Goal: Task Accomplishment & Management: Manage account settings

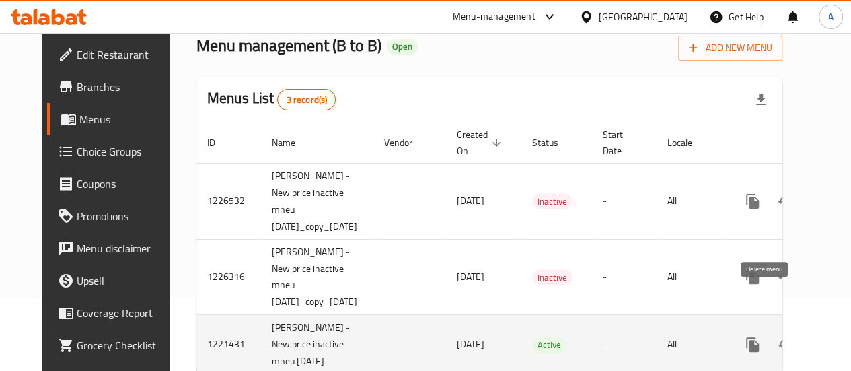
scroll to position [0, 64]
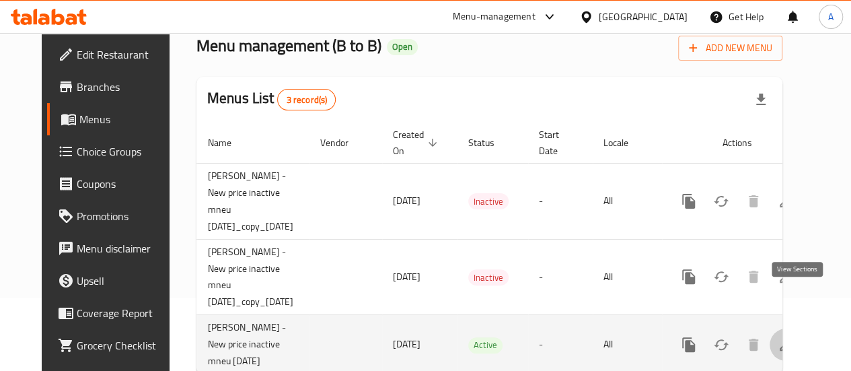
click at [794, 336] on icon "enhanced table" at bounding box center [786, 344] width 16 height 16
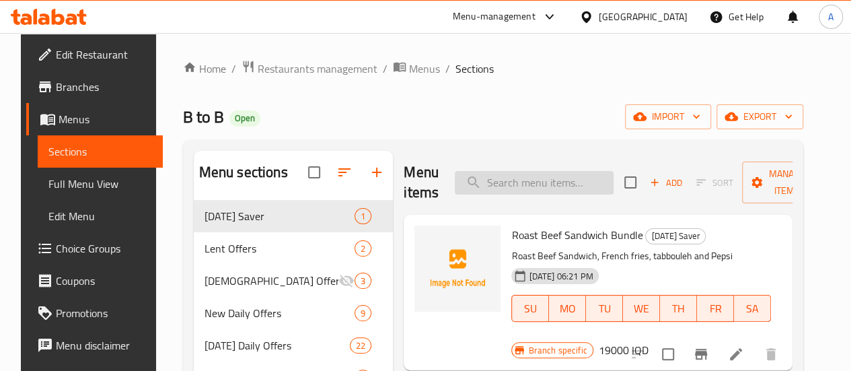
click at [478, 178] on input "search" at bounding box center [534, 183] width 159 height 24
paste input "Parazite Sandwich"
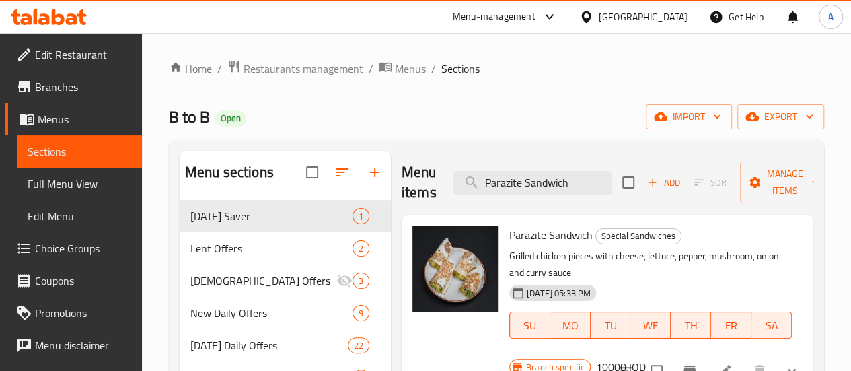
scroll to position [113, 0]
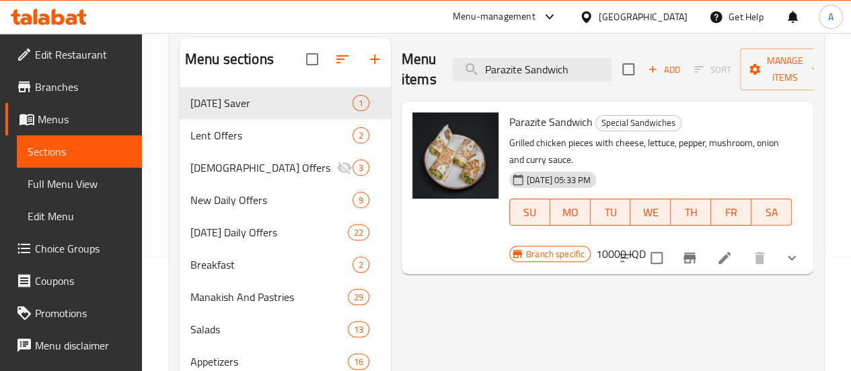
type input "Parazite Sandwich"
click at [706, 246] on li at bounding box center [725, 258] width 38 height 24
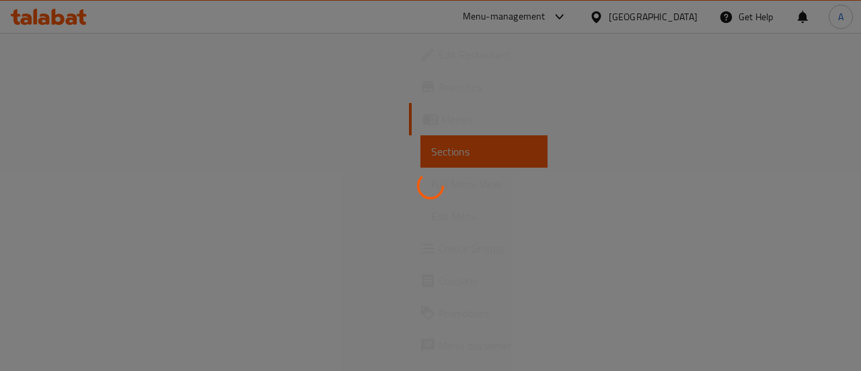
click at [705, 240] on div at bounding box center [430, 185] width 861 height 371
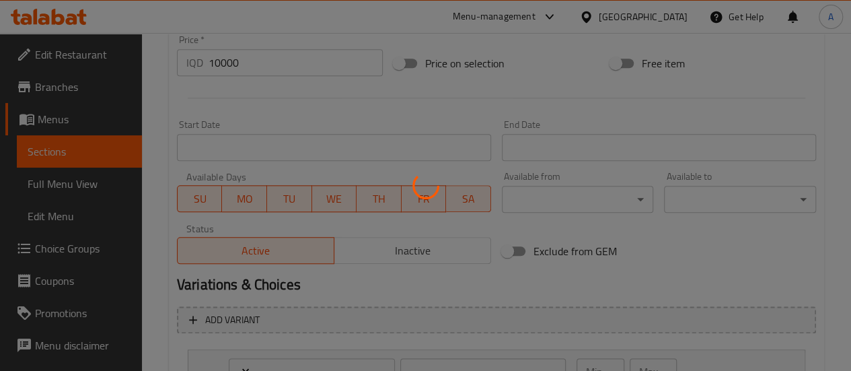
type input "إختيارك من العجينة:"
type input "هەڵبژاردنت لە هەویر:"
type input "1"
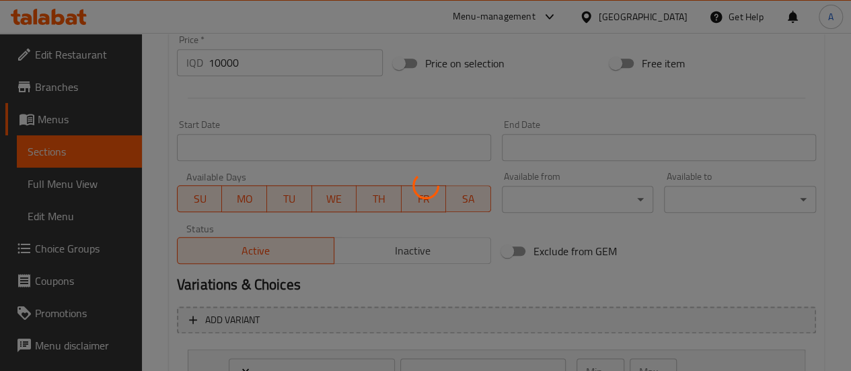
type input "إكسترا:"
type input "ئێکسترا:"
type input "0"
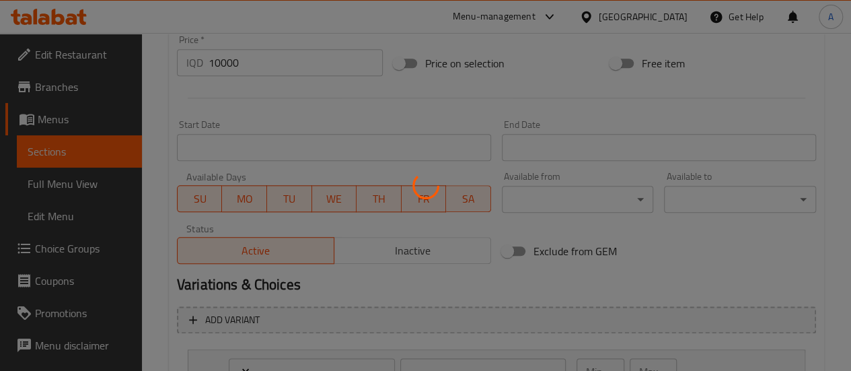
type input "إزالة مكونات:"
type input "لابردنی پێکهاتە:"
type input "0"
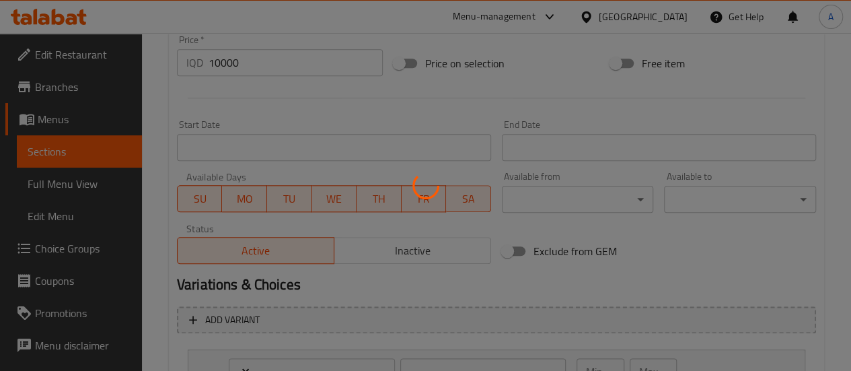
type input "إختيارك من المشروب:"
type input "هەڵبژاردنت لە خواردنەوە:"
type input "0"
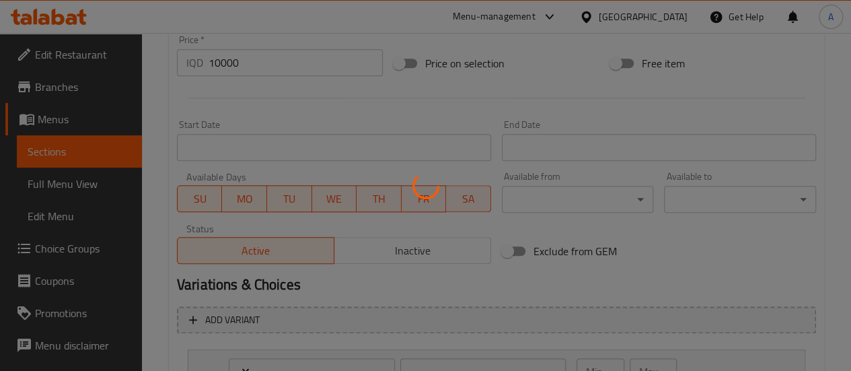
type input "إختيارك من المقبلات:"
type input "هەڵبژاردنت لە موقەبیلات:"
type input "0"
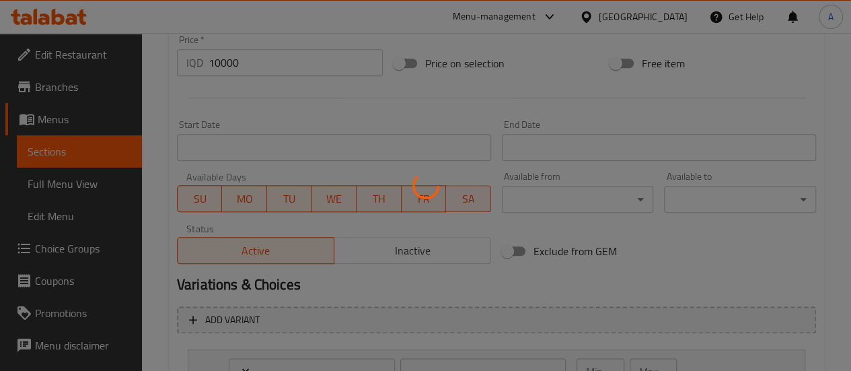
type input "إختيارك من الحلويات:"
type input "هەڵبژاردنت لە شیرینی:"
type input "0"
type input "4"
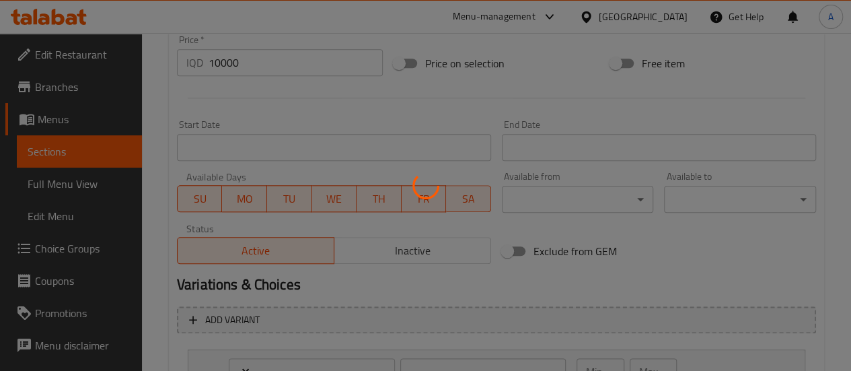
type input "أضف شوربة خاص بك"
type input "شۆربای خۆت زیاد بکە"
type input "0"
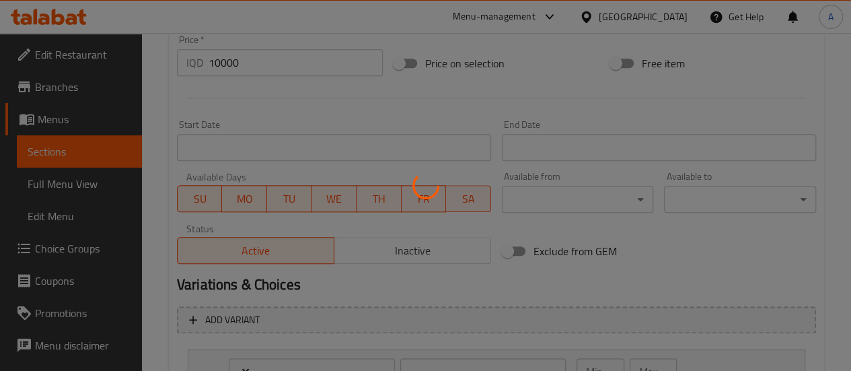
type input "اختيارك من العصير والكوكتيل"
type input "هەڵبژاردەی تۆ لە شەربەت و کۆکتێل"
type input "0"
type input "7"
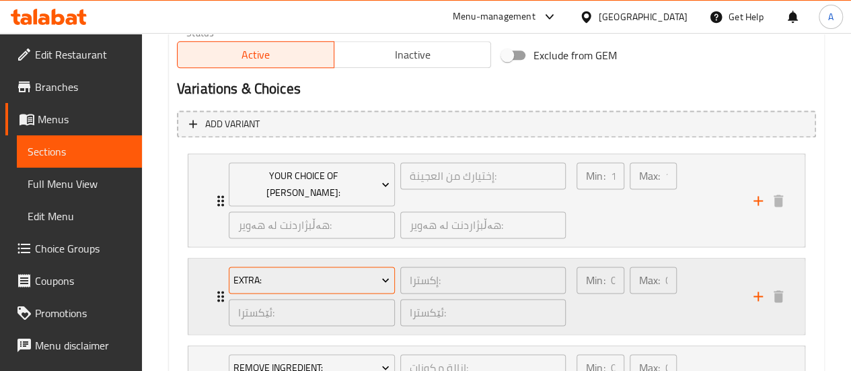
scroll to position [853, 0]
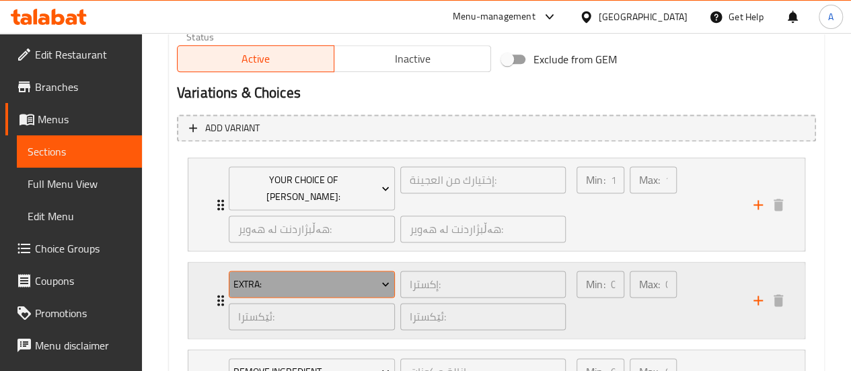
click at [318, 276] on span "Extra:" at bounding box center [311, 284] width 156 height 17
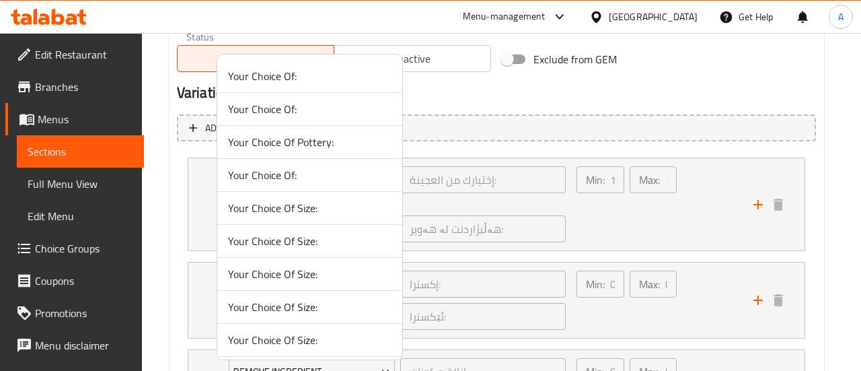
click at [458, 262] on div at bounding box center [430, 185] width 861 height 371
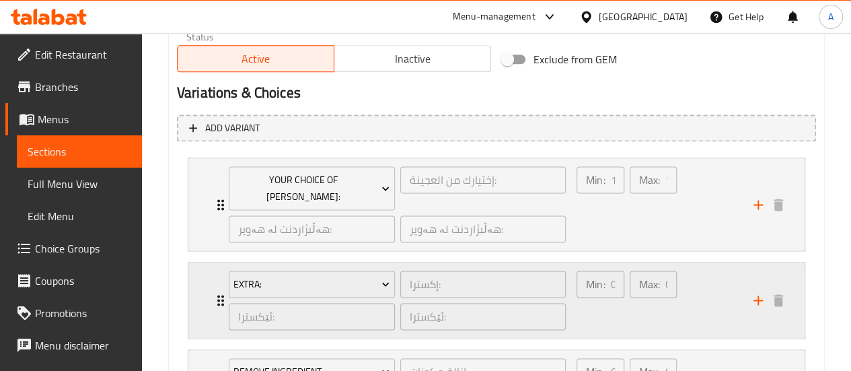
click at [692, 304] on div "Extra: إكسترا: ​ ئێکسترا: ​ ئێکسترا: ​ Min: 0 ​ Max: 0 ​" at bounding box center [488, 300] width 530 height 70
click at [692, 304] on div "Min: 0 ​ Max: 0 ​" at bounding box center [657, 299] width 177 height 75
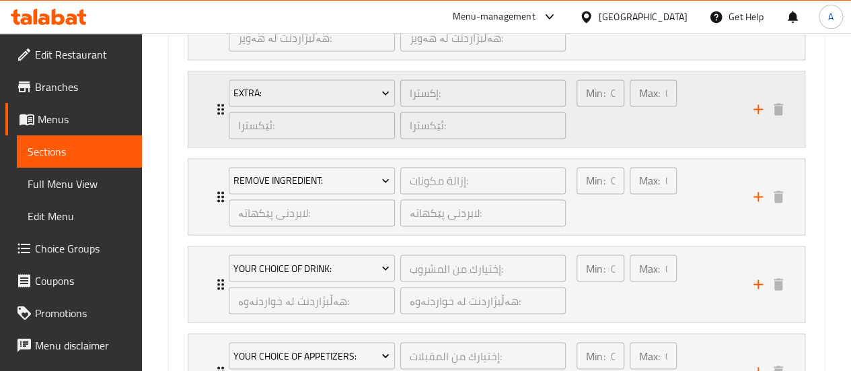
scroll to position [1046, 0]
click at [684, 104] on div "Min: 0 ​ Max: 0 ​" at bounding box center [657, 107] width 177 height 75
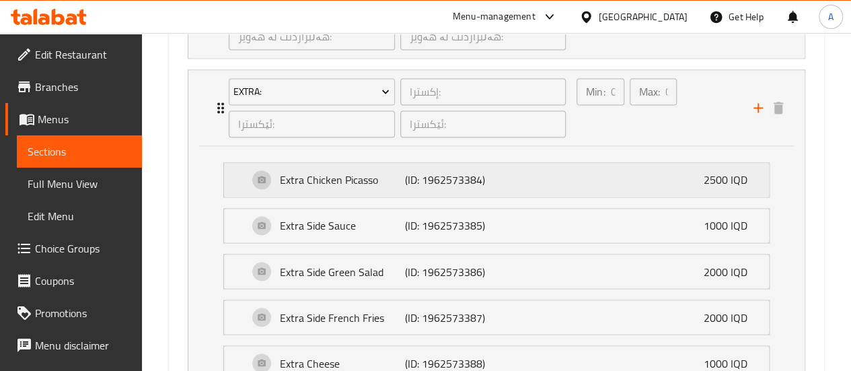
click at [375, 173] on div "Extra Chicken Picasso (ID: 1962573384) 2500 IQD" at bounding box center [500, 180] width 505 height 34
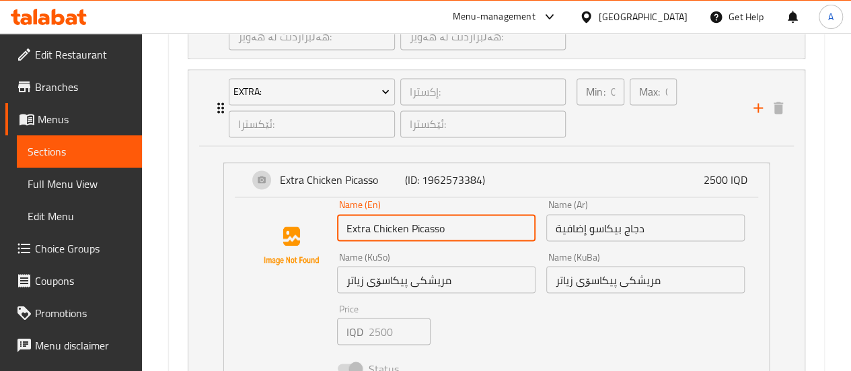
click at [427, 214] on input "Extra Chicken Picasso" at bounding box center [436, 227] width 199 height 27
click at [431, 214] on input "Extra Chicken Picasso" at bounding box center [436, 227] width 199 height 27
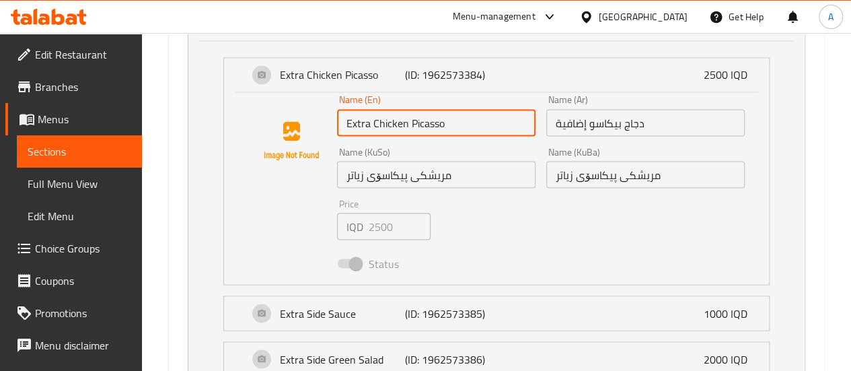
scroll to position [1125, 0]
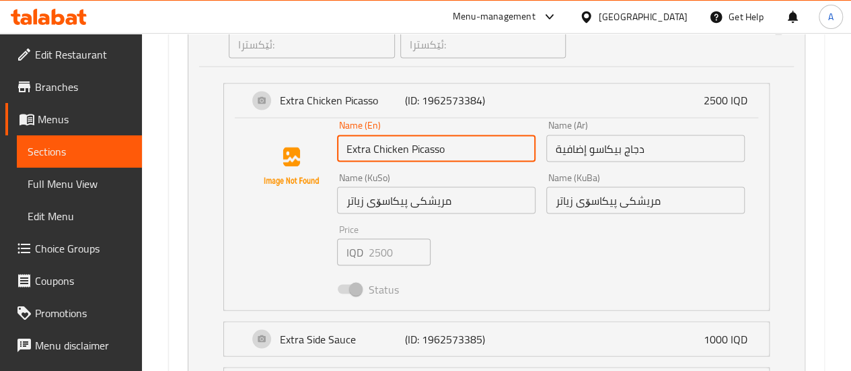
click at [424, 186] on input "مریشکی پیکاسۆی زیاتر" at bounding box center [436, 199] width 199 height 27
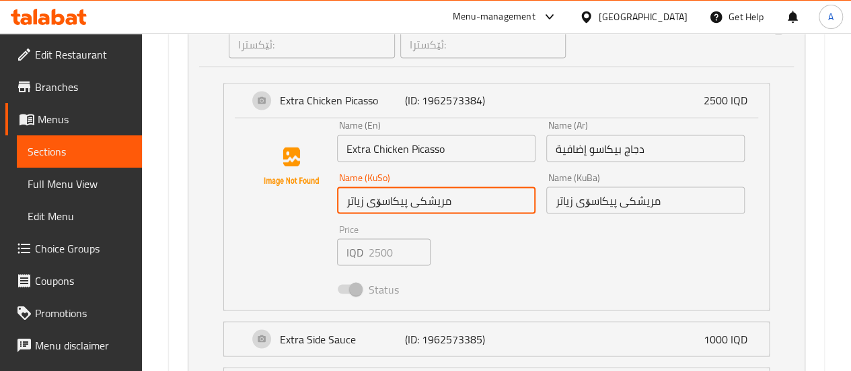
click at [426, 135] on input "Extra Chicken Picasso" at bounding box center [436, 148] width 199 height 27
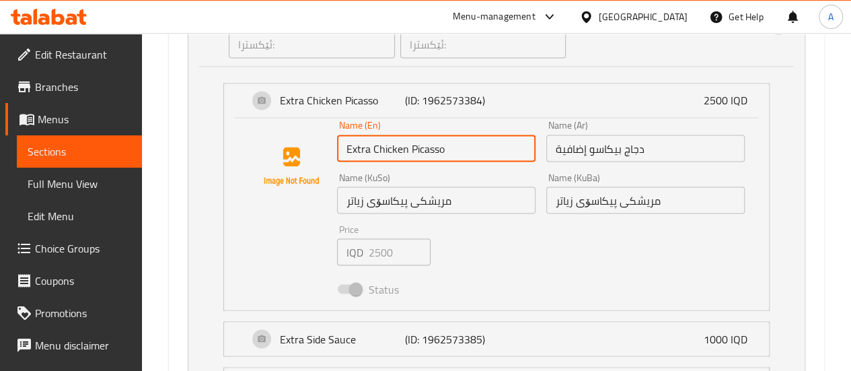
click at [426, 135] on input "Extra Chicken Picasso" at bounding box center [436, 148] width 199 height 27
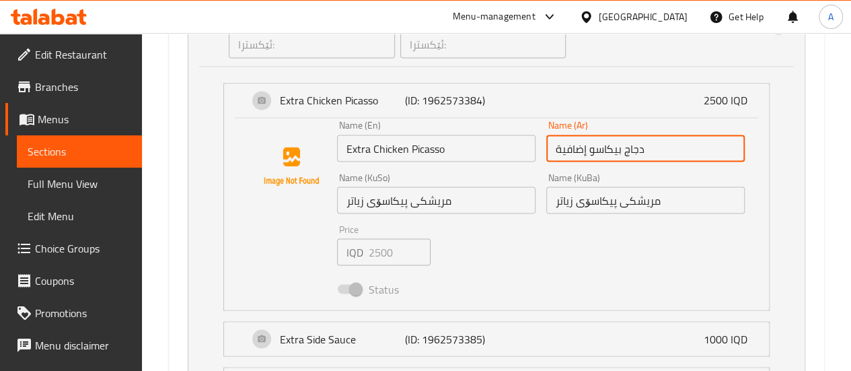
click at [614, 135] on input "دجاج بيكاسو إضافية" at bounding box center [645, 148] width 199 height 27
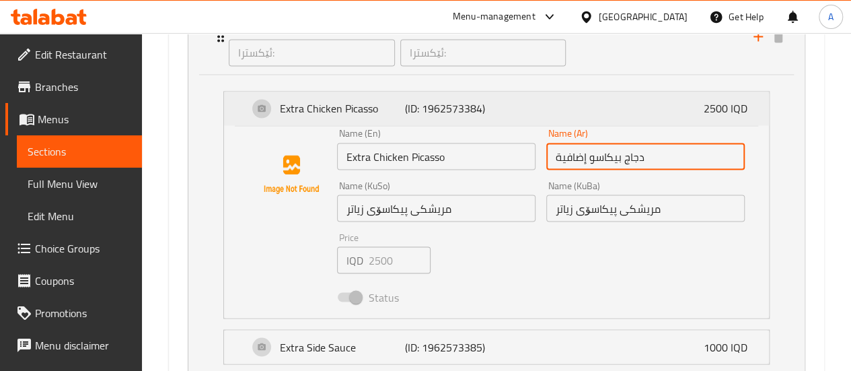
scroll to position [1116, 0]
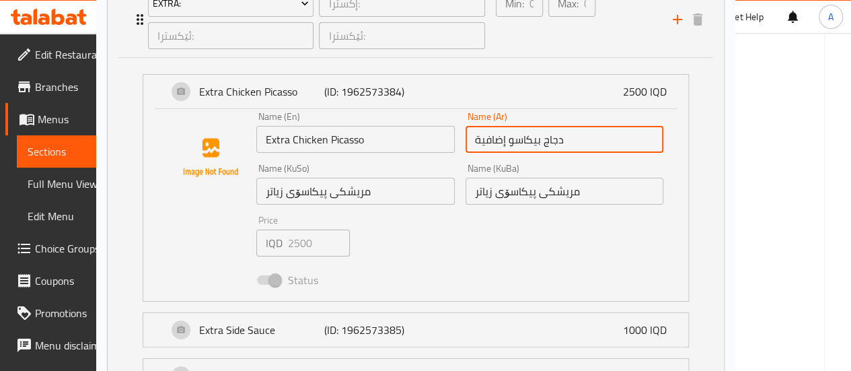
drag, startPoint x: 501, startPoint y: 89, endPoint x: 413, endPoint y: 89, distance: 87.5
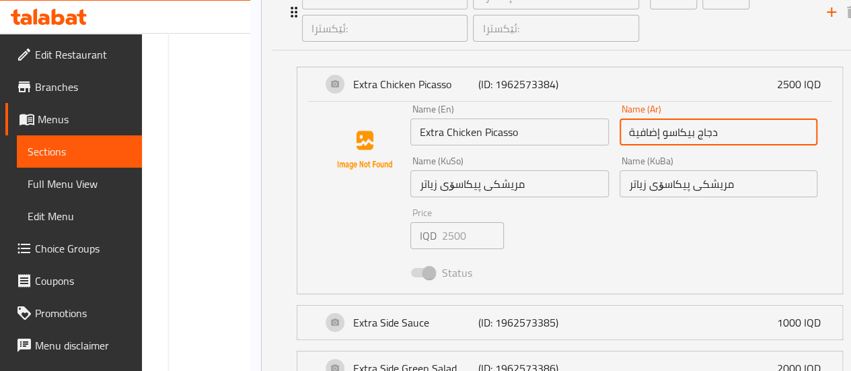
drag, startPoint x: 371, startPoint y: 94, endPoint x: 448, endPoint y: 85, distance: 77.2
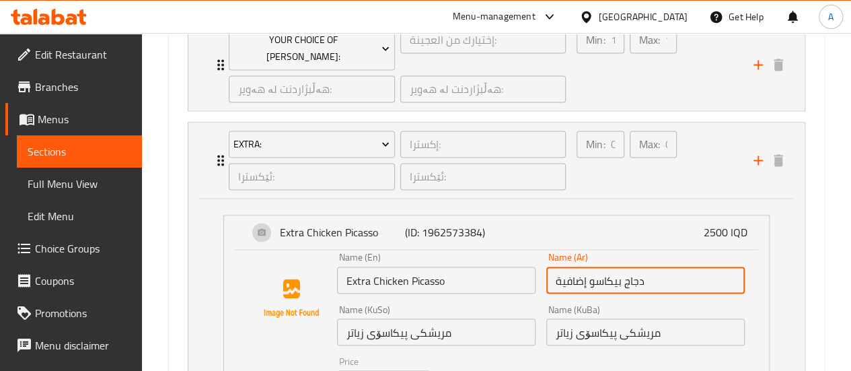
scroll to position [992, 0]
drag, startPoint x: 64, startPoint y: 184, endPoint x: 66, endPoint y: 242, distance: 58.6
click at [64, 184] on span "Full Menu View" at bounding box center [80, 184] width 104 height 16
click at [66, 242] on span "Choice Groups" at bounding box center [83, 248] width 96 height 16
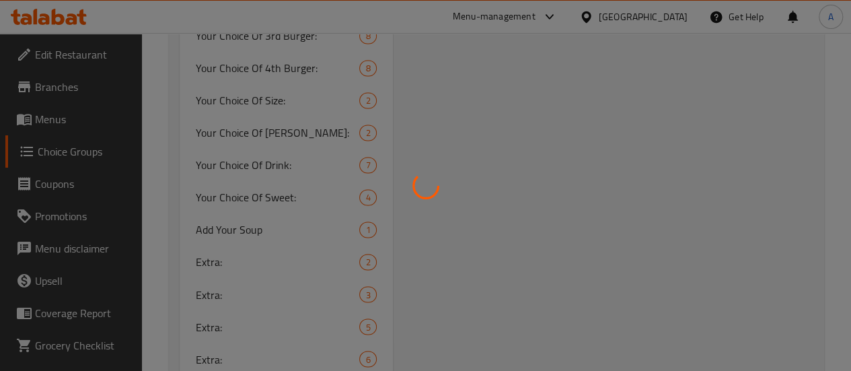
scroll to position [190, 0]
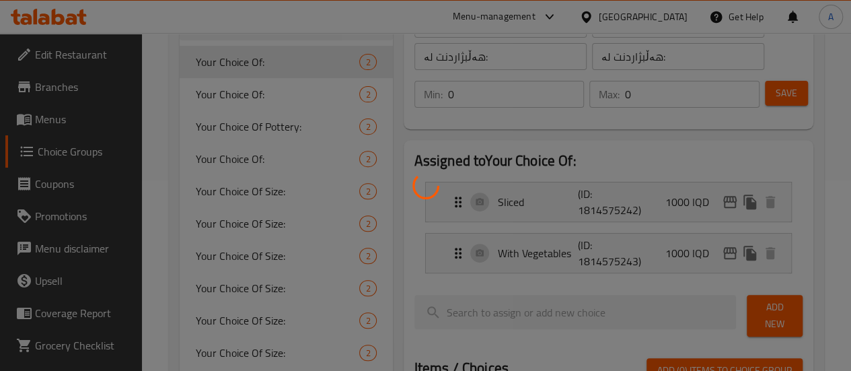
click at [66, 242] on div at bounding box center [425, 185] width 851 height 371
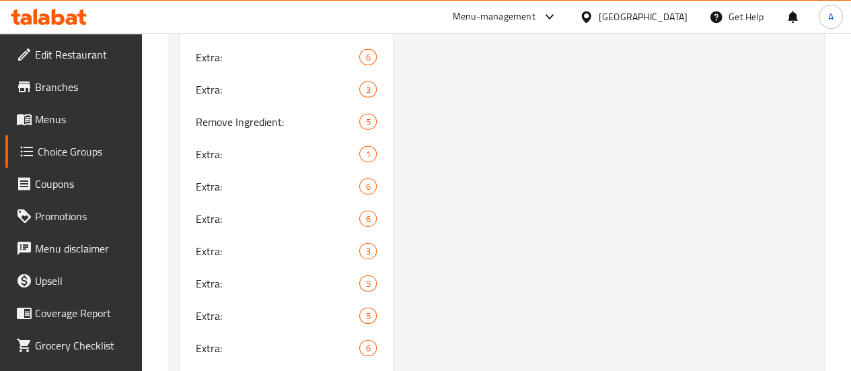
scroll to position [2060, 0]
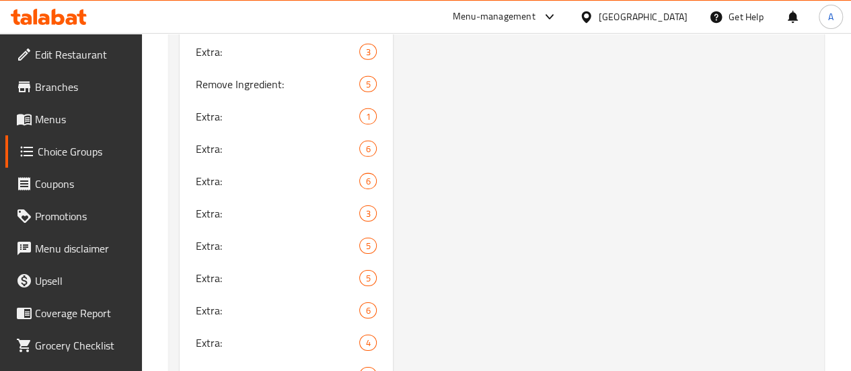
type input "Your Choice Of Appetizers:"
type input "إختيارك من المقبلات:"
type input "هەڵبژاردنت لە موقەبیلات:"
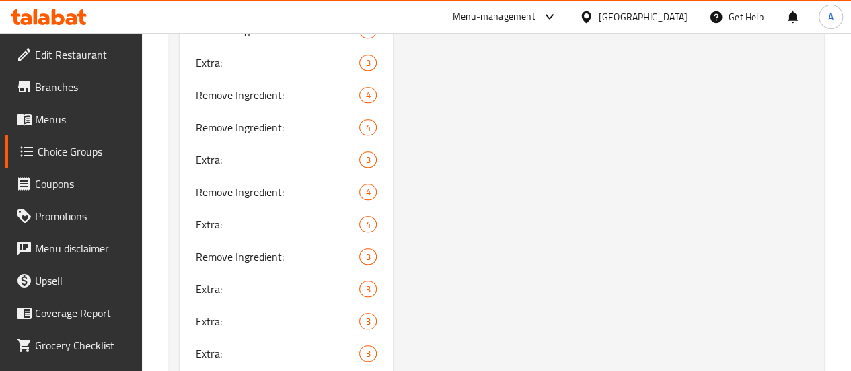
scroll to position [5695, 0]
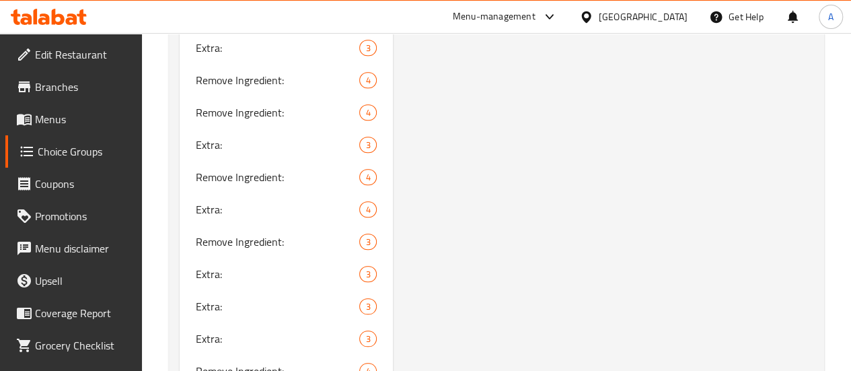
type input "Remove Ingredient:"
type input "إزالة مكونات:"
type input "لابردنی پێکهاتە:"
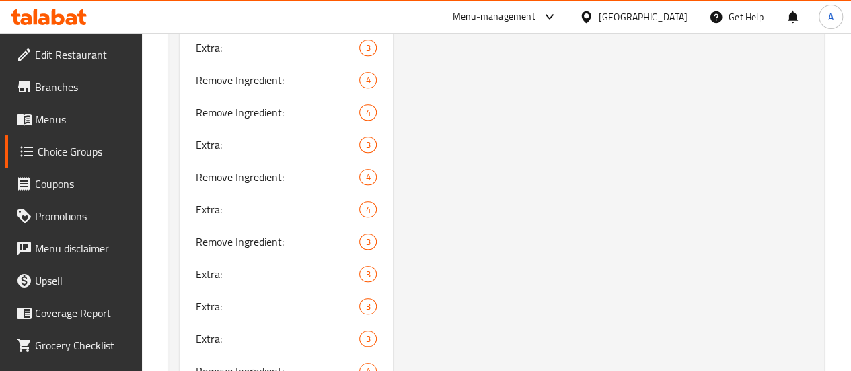
type input "لابردنی پێکهاتە:"
type input "Extra:"
type input "إكسترا:"
type input "ئێکسترا:"
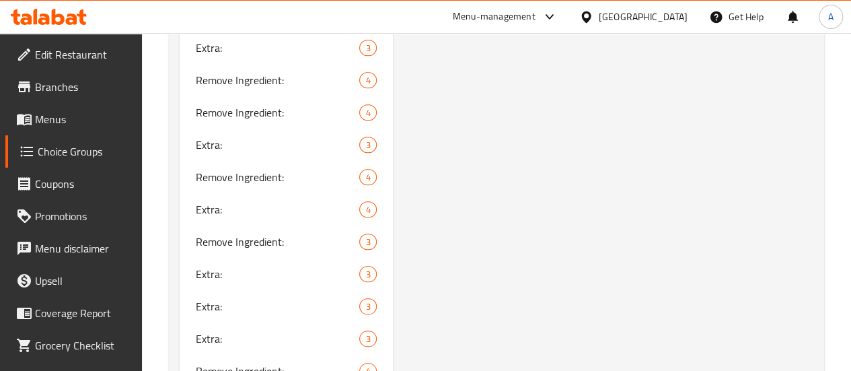
type input "ئێکسترا:"
type input "Remove Ingredient:"
type input "إزالة مكونات:"
type input "لابردنی پێکهاتە:"
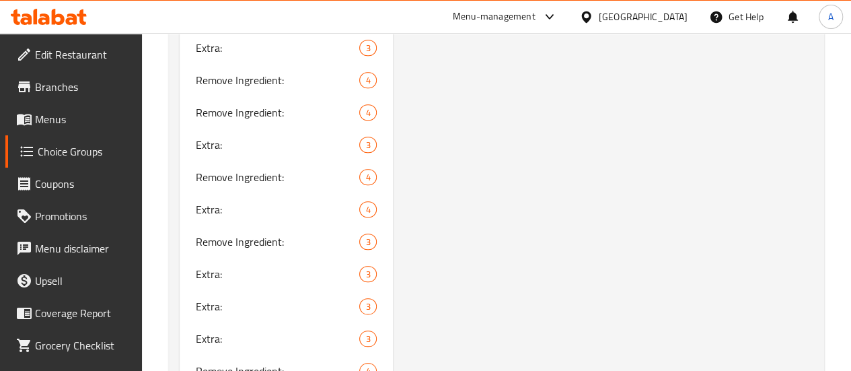
type input "لابردنی پێکهاتە:"
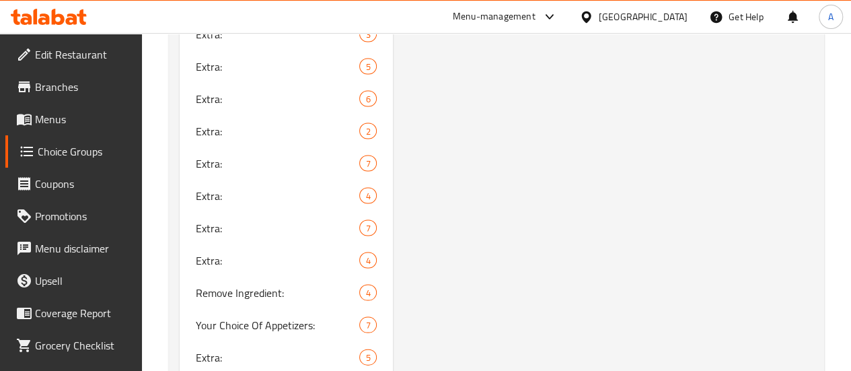
scroll to position [1253, 0]
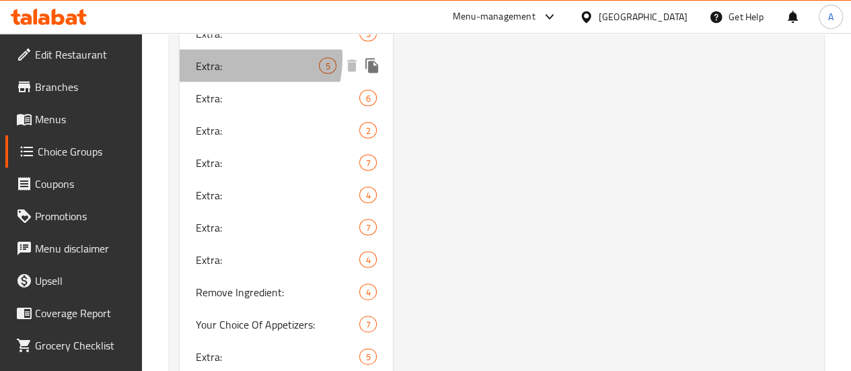
click at [230, 73] on span "Extra:" at bounding box center [258, 65] width 124 height 16
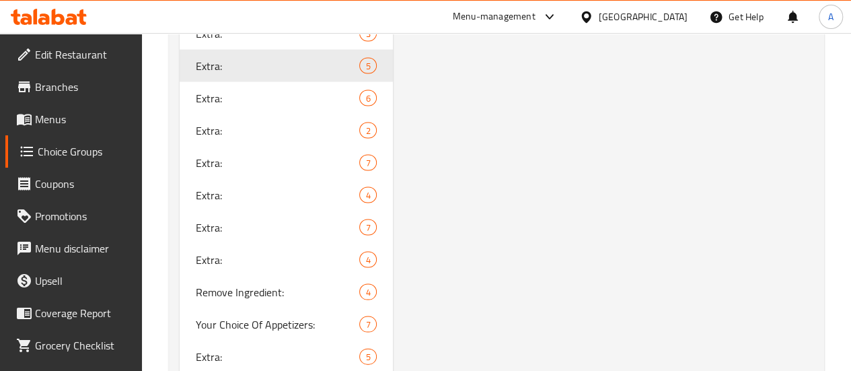
type input "Extra:"
type input "إكسترا:"
type input "ئێکسترا:"
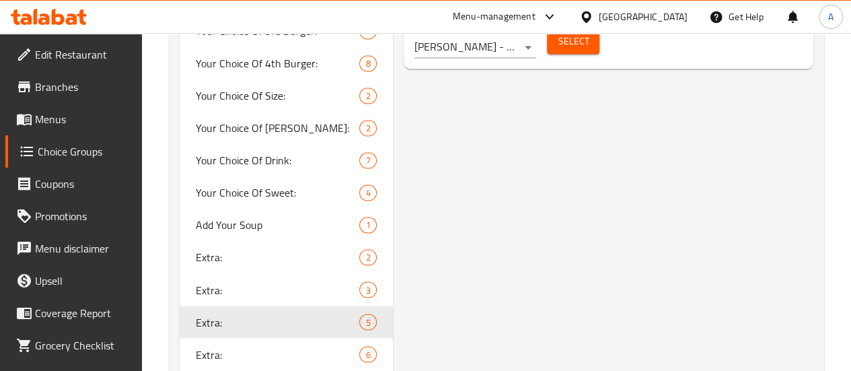
scroll to position [1014, 0]
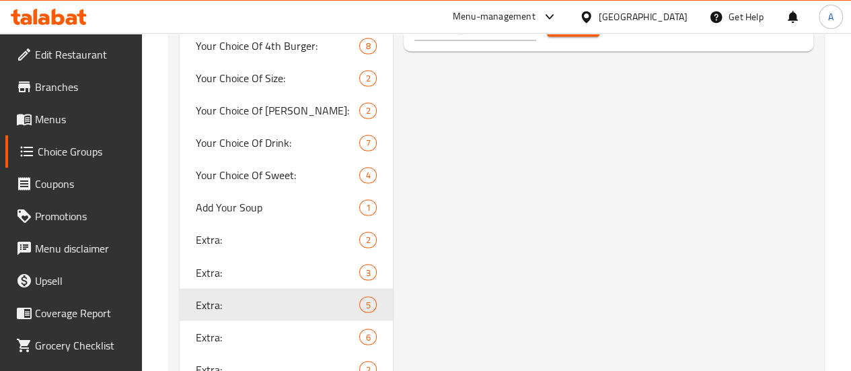
type input "Your Choice Of 1st Burger:"
type input "إختيارك من البرجر الأول:"
type input "هەڵبژاردنت لە بەرگری یەکەم:"
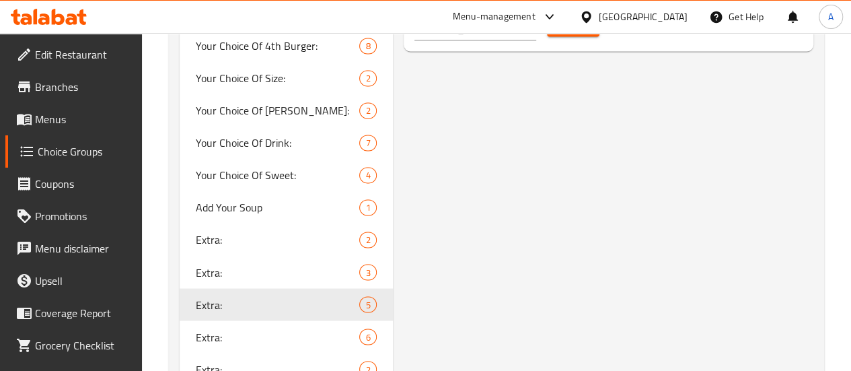
type input "1"
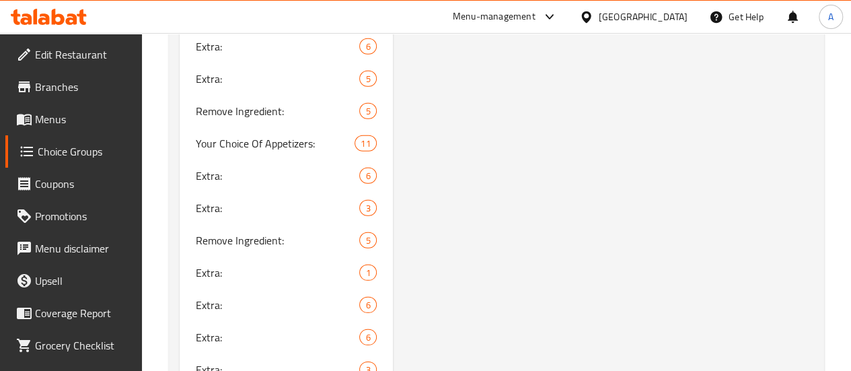
scroll to position [1887, 0]
type input "Extra:"
type input "إكسترا:"
type input "ئێکسترا:"
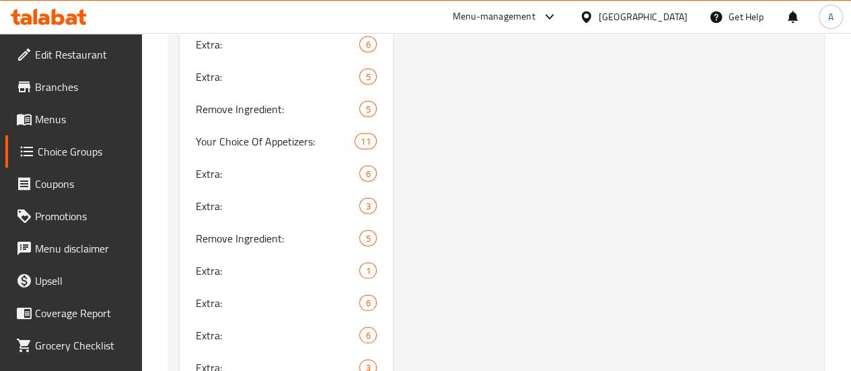
type input "ئێکسترا:"
type input "0"
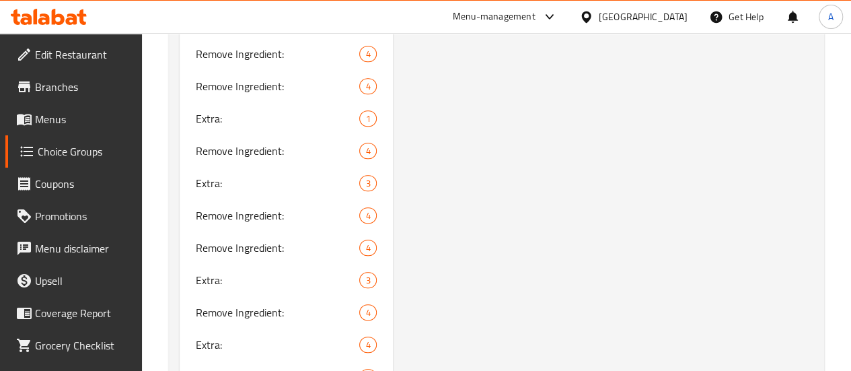
scroll to position [5561, 0]
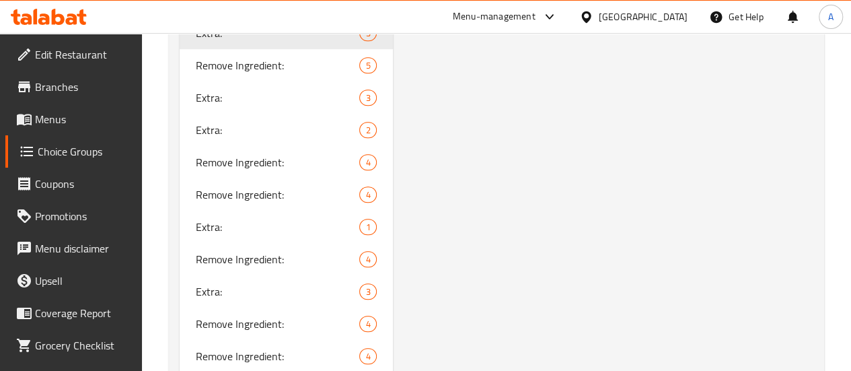
scroll to position [5422, 0]
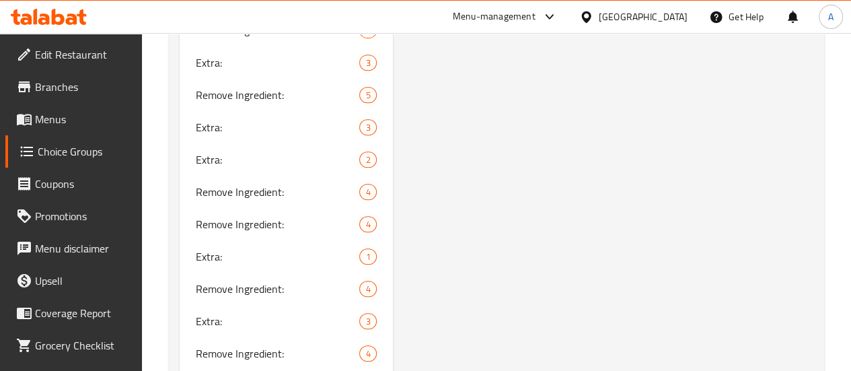
type input "Extra:"
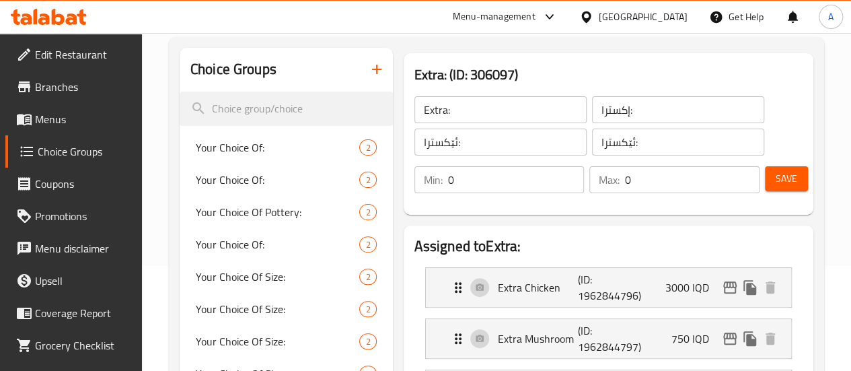
scroll to position [104, 0]
click at [441, 78] on h3 "Extra: (ID: 306097)" at bounding box center [609, 76] width 388 height 22
copy h3 "306097"
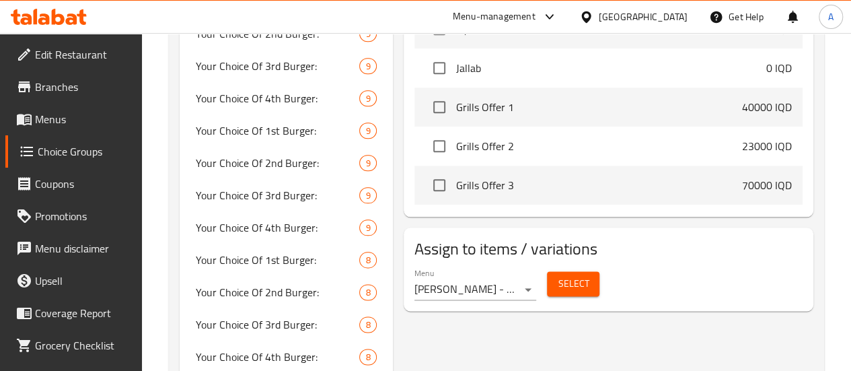
scroll to position [716, 0]
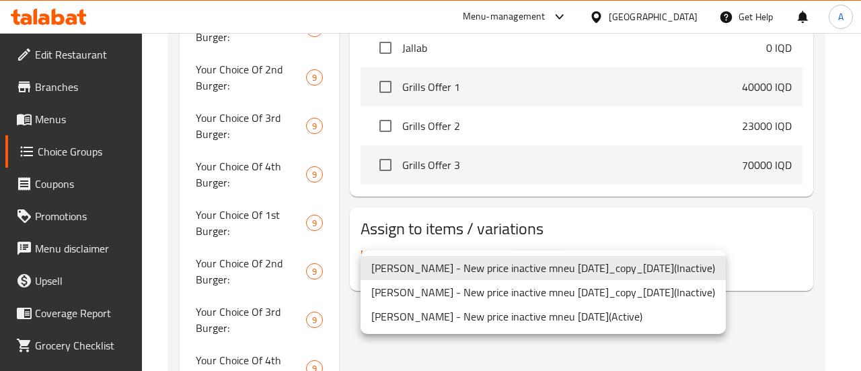
click at [420, 228] on div at bounding box center [430, 185] width 861 height 371
click at [420, 228] on div "[PERSON_NAME] - New price inactive mneu [DATE]_copy_[DATE] ( Inactive ) [PERSON…" at bounding box center [430, 185] width 861 height 371
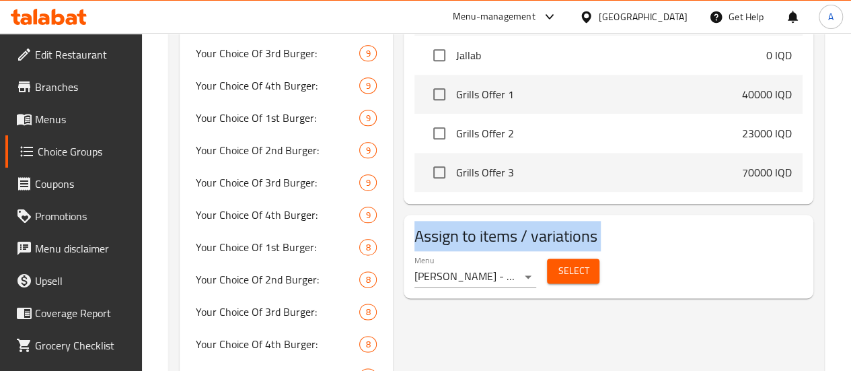
click at [420, 228] on h2 "Assign to items / variations" at bounding box center [609, 236] width 388 height 22
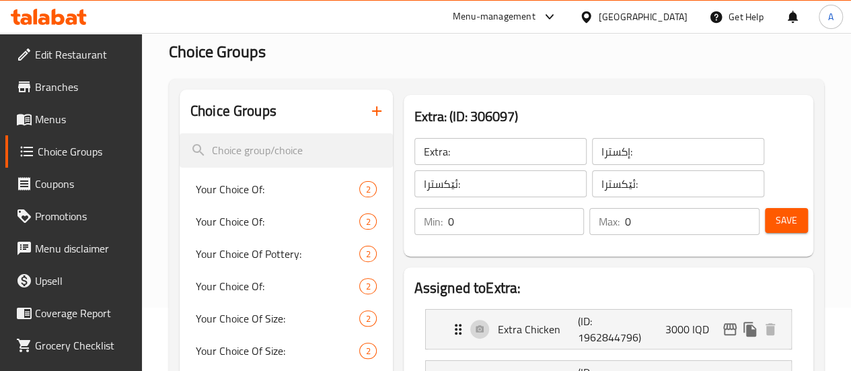
scroll to position [0, 0]
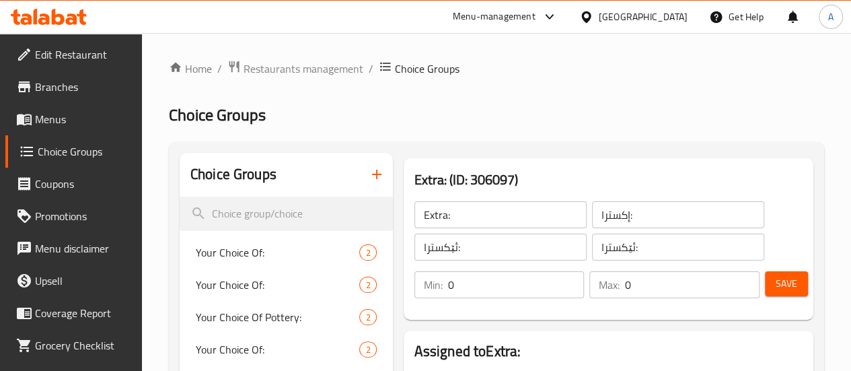
click at [415, 172] on h3 "Extra: (ID: 306097)" at bounding box center [609, 180] width 388 height 22
click at [419, 173] on h3 "Extra: (ID: 306097)" at bounding box center [609, 180] width 388 height 22
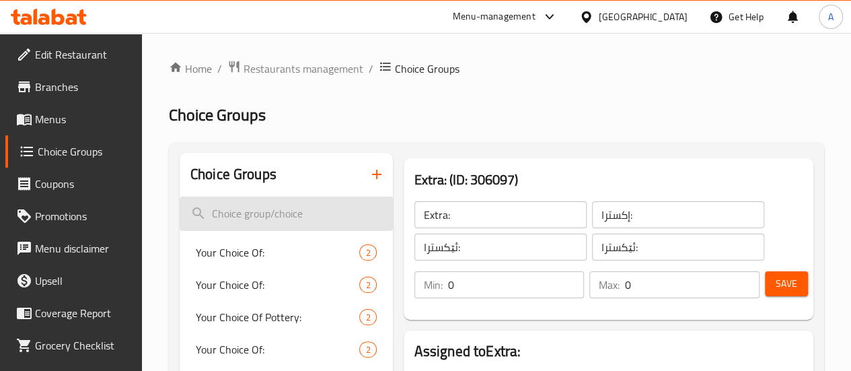
click at [250, 216] on input "search" at bounding box center [286, 213] width 213 height 34
paste input "306097"
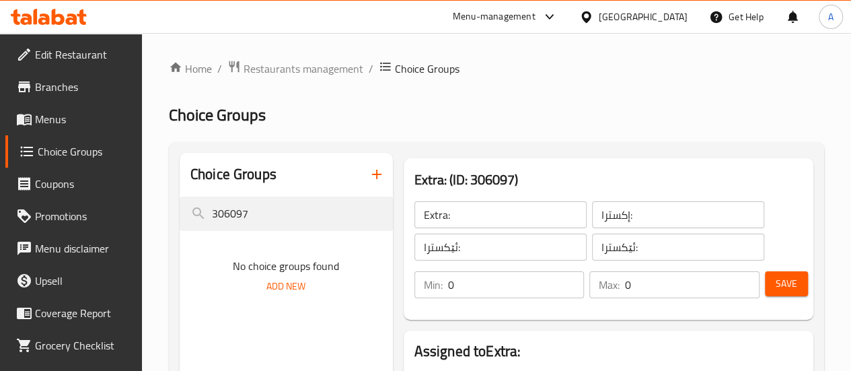
click at [415, 172] on h3 "Extra: (ID: 306097)" at bounding box center [609, 180] width 388 height 22
drag, startPoint x: 364, startPoint y: 172, endPoint x: 452, endPoint y: 166, distance: 87.6
click at [452, 166] on div "Extra: (ID: 306097) Extra: ​ إكسترا: ​ ئێکسترا: ​ ئێکسترا: ​ Min: 0 ​ Max: 0 ​ …" at bounding box center [609, 238] width 410 height 161
copy h3 "Extra: (ID: 306097"
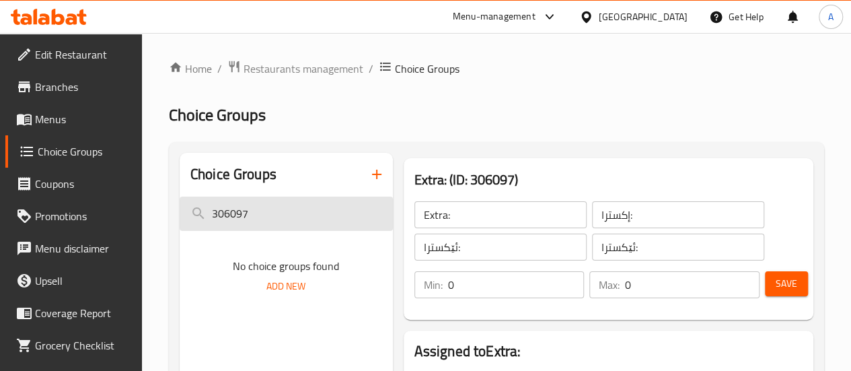
click at [250, 208] on input "306097" at bounding box center [286, 213] width 213 height 34
paste input "Extra: (ID:"
click at [249, 220] on input "Extra: (ID: 306097" at bounding box center [286, 213] width 213 height 34
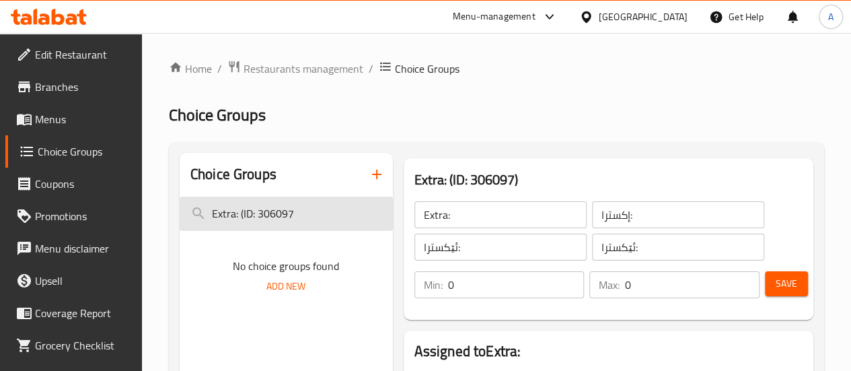
click at [249, 220] on input "Extra: (ID: 306097" at bounding box center [286, 213] width 213 height 34
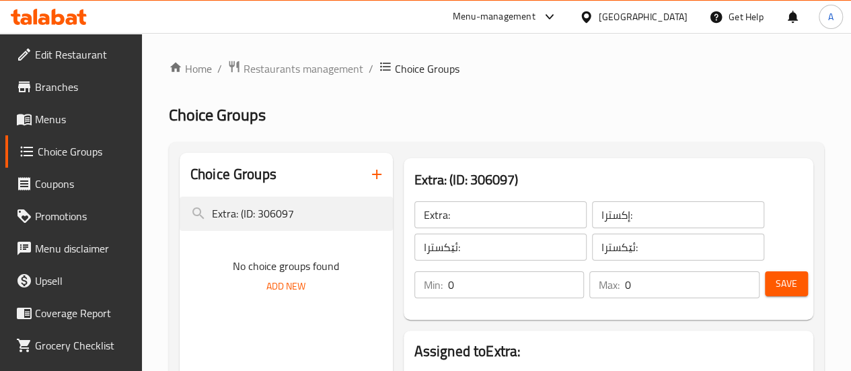
drag, startPoint x: 255, startPoint y: 219, endPoint x: 156, endPoint y: 201, distance: 100.5
type input "306097"
click at [553, 112] on h2 "Choice Groups" at bounding box center [496, 115] width 655 height 22
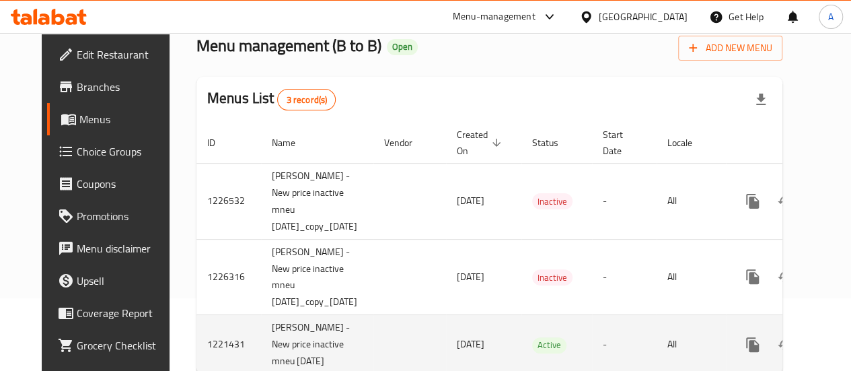
scroll to position [0, 64]
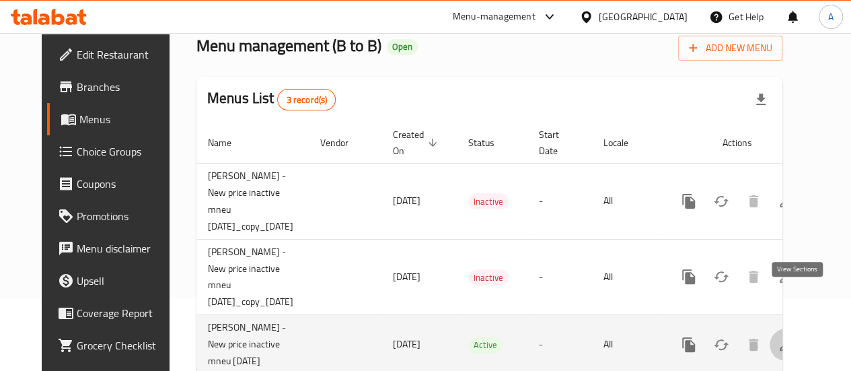
click at [794, 336] on icon "enhanced table" at bounding box center [786, 344] width 16 height 16
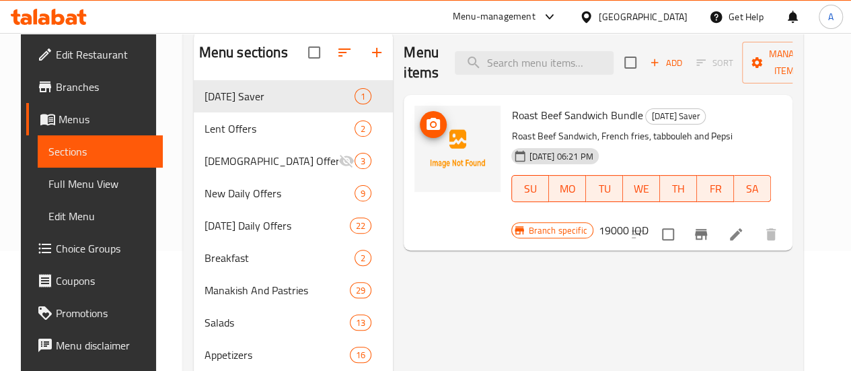
scroll to position [121, 0]
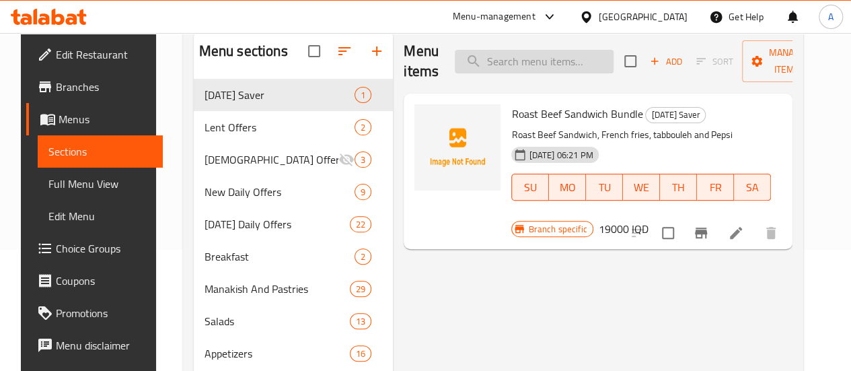
click at [499, 72] on input "search" at bounding box center [534, 62] width 159 height 24
paste input "Parazite Sandwich"
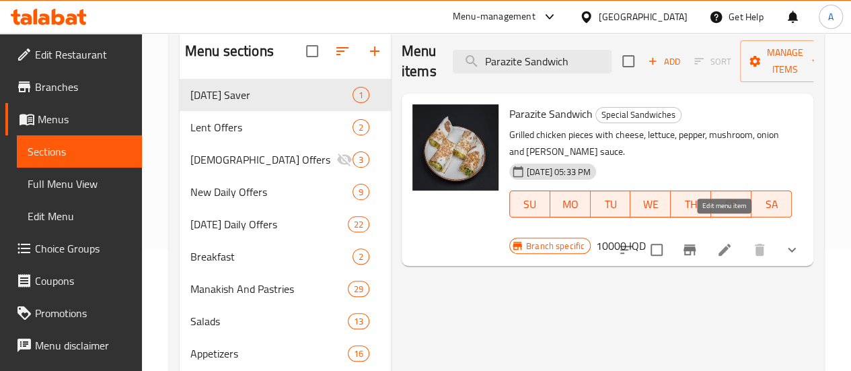
type input "Parazite Sandwich"
click at [721, 242] on icon at bounding box center [725, 250] width 16 height 16
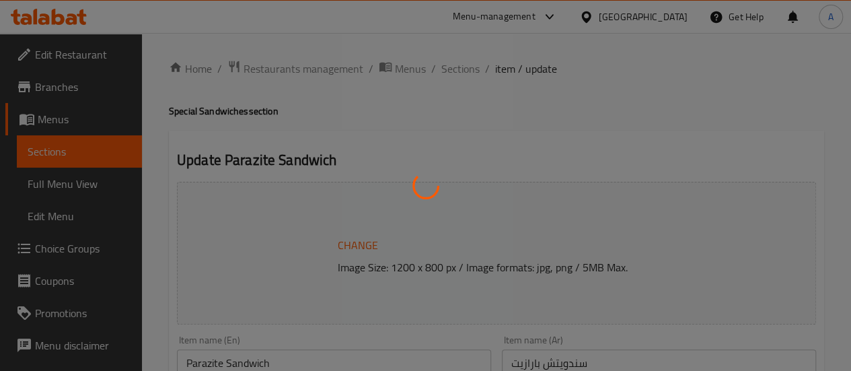
type input "إختيارك من العجينة:"
type input "هەڵبژاردنت لە هەویر:"
type input "1"
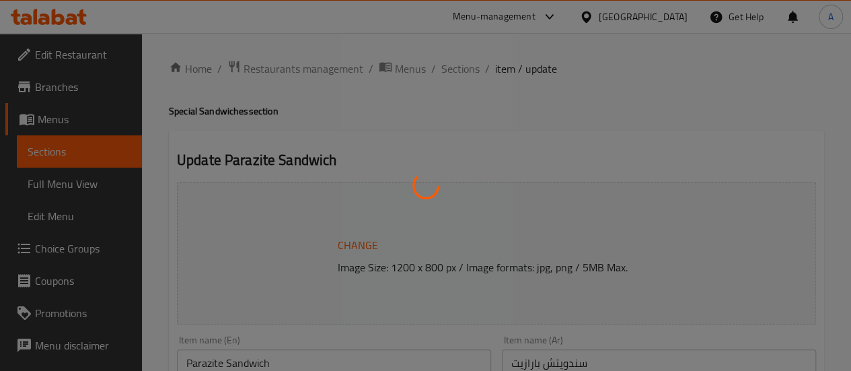
type input "إكسترا:"
type input "ئێکسترا:"
type input "0"
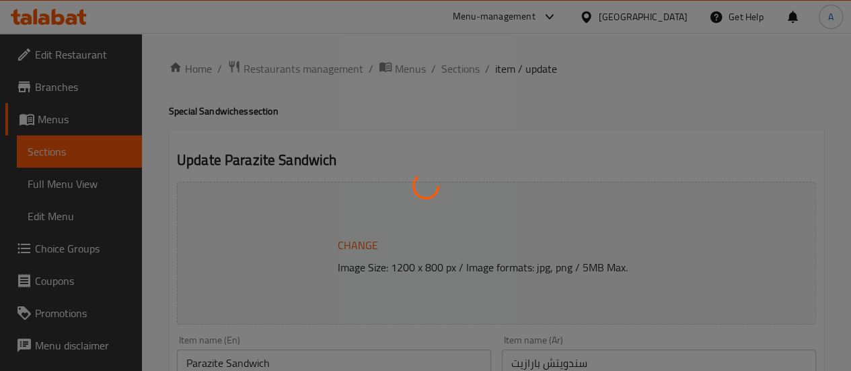
type input "إزالة مكونات:"
type input "لابردنی پێکهاتە:"
type input "0"
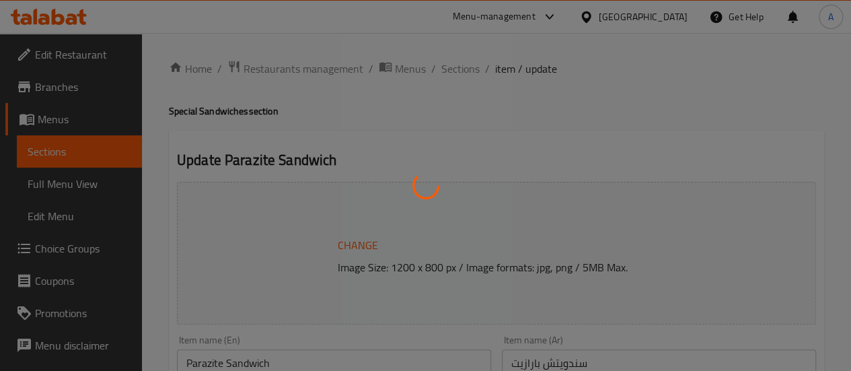
type input "إختيارك من المشروب:"
type input "هەڵبژاردنت لە خواردنەوە:"
type input "0"
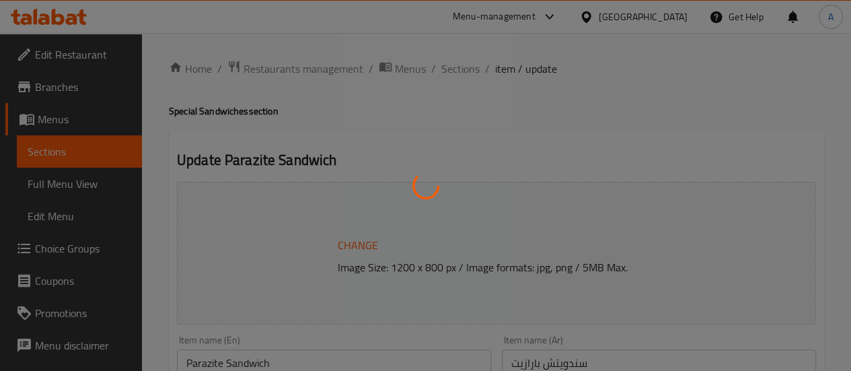
type input "إختيارك من المقبلات:"
type input "هەڵبژاردنت لە موقەبیلات:"
type input "0"
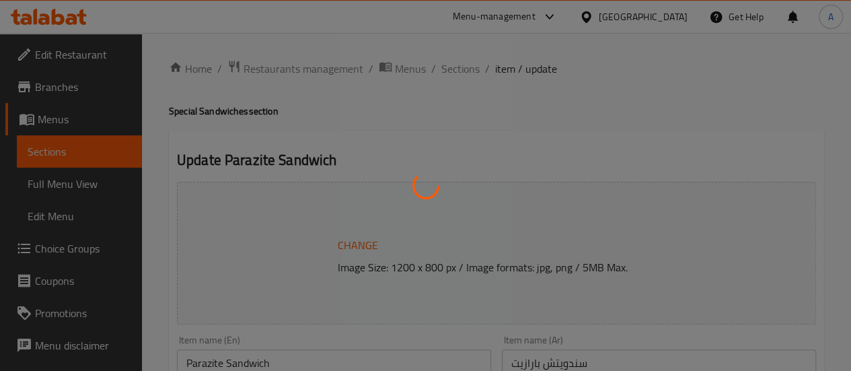
type input "إختيارك من الحلويات:"
type input "هەڵبژاردنت لە شیرینی:"
type input "0"
type input "4"
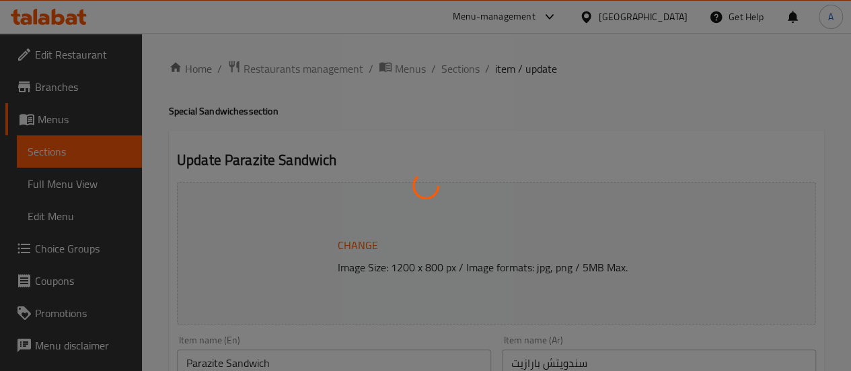
type input "أضف شوربة خاص بك"
type input "شۆربای خۆت زیاد بکە"
type input "0"
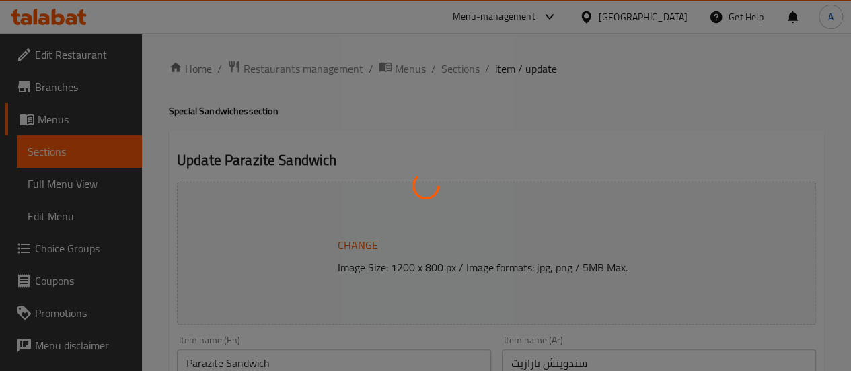
type input "اختيارك من العصير والكوكتيل"
type input "هەڵبژاردەی تۆ لە شەربەت و کۆکتێل"
type input "0"
type input "7"
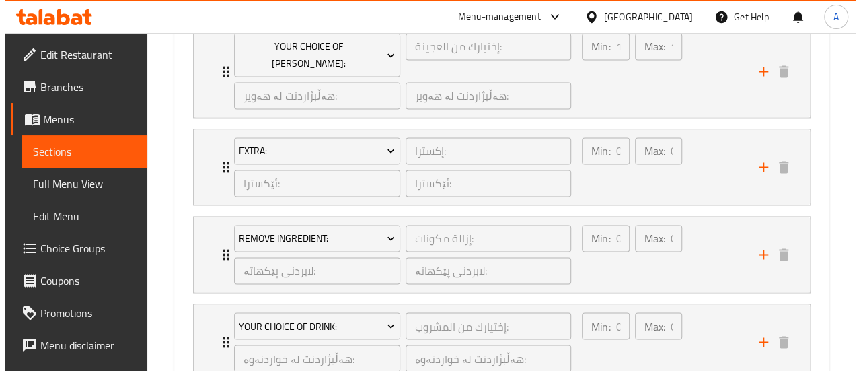
scroll to position [986, 0]
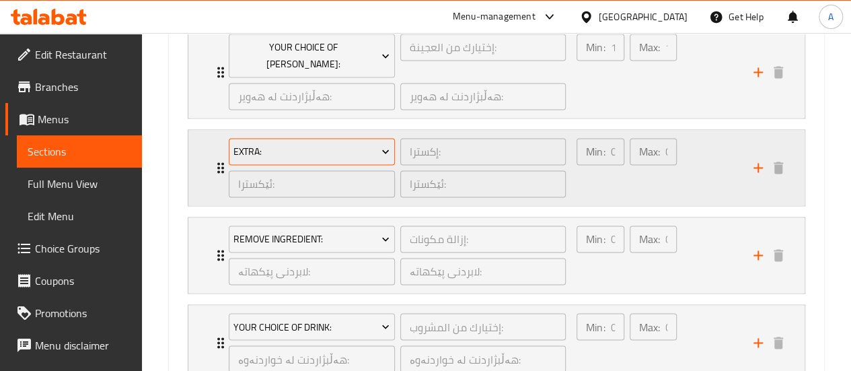
click at [353, 143] on span "Extra:" at bounding box center [311, 151] width 156 height 17
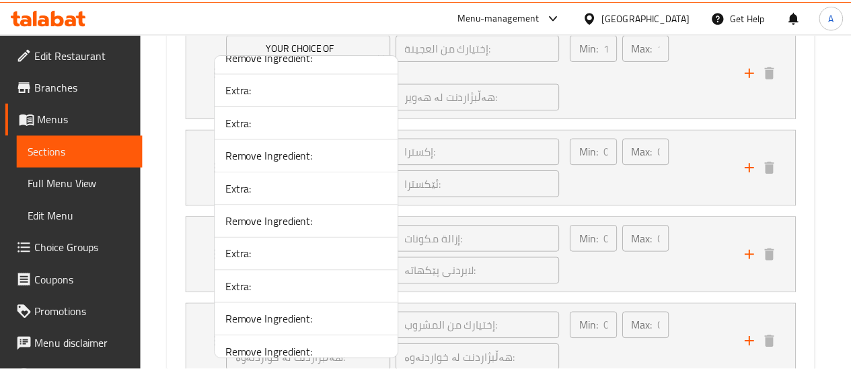
scroll to position [5304, 0]
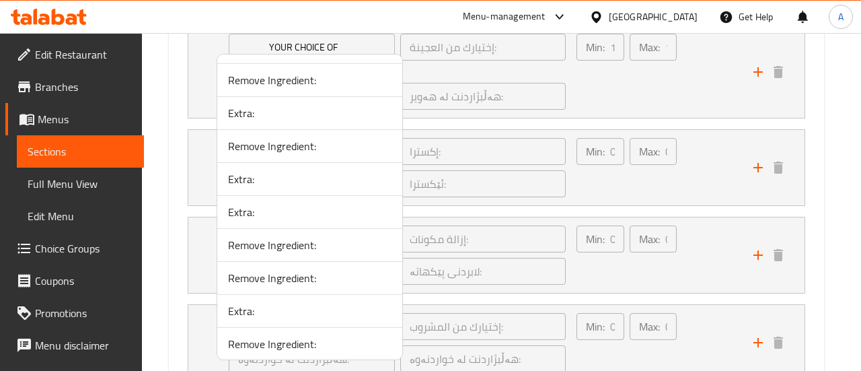
click at [585, 175] on div at bounding box center [430, 185] width 861 height 371
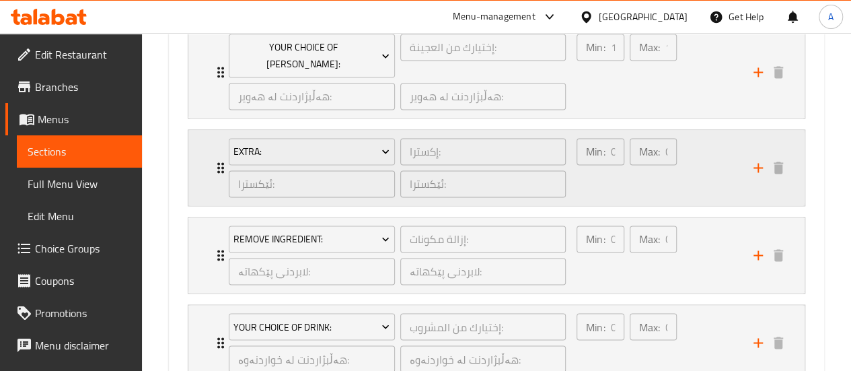
click at [592, 174] on div "Min: 0 ​" at bounding box center [600, 167] width 52 height 65
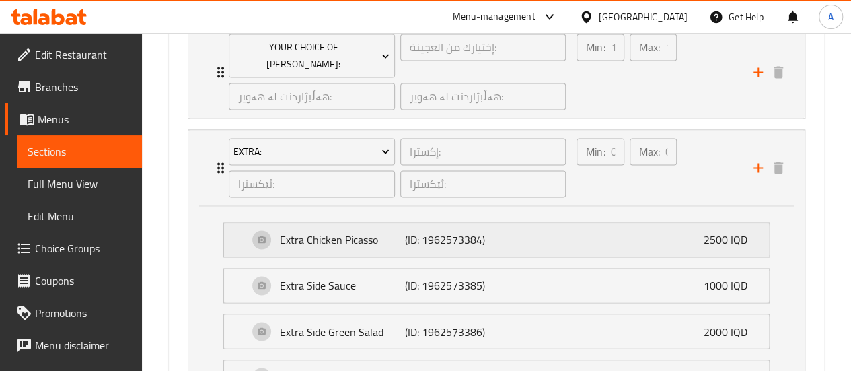
click at [373, 231] on p "Extra Chicken Picasso" at bounding box center [342, 239] width 125 height 16
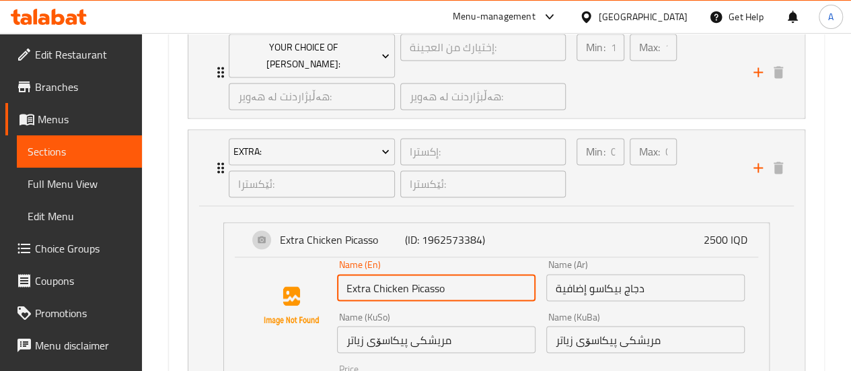
click at [440, 274] on input "Extra Chicken Picasso" at bounding box center [436, 287] width 199 height 27
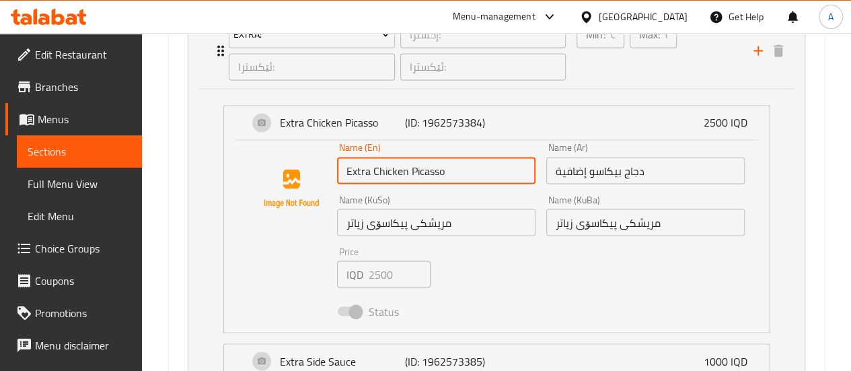
scroll to position [1107, 0]
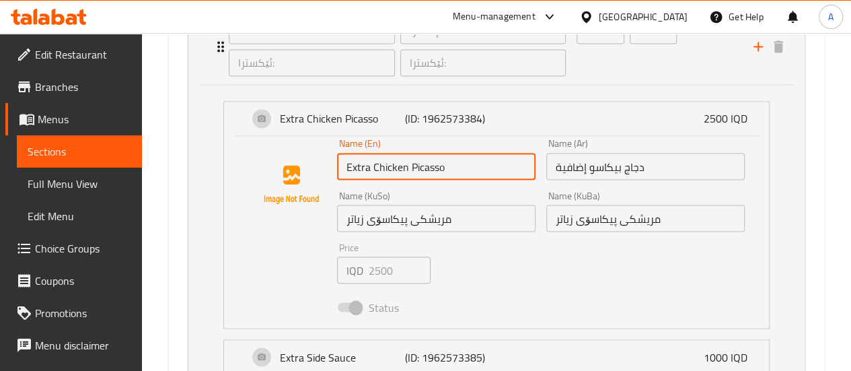
click at [262, 252] on div at bounding box center [292, 229] width 92 height 181
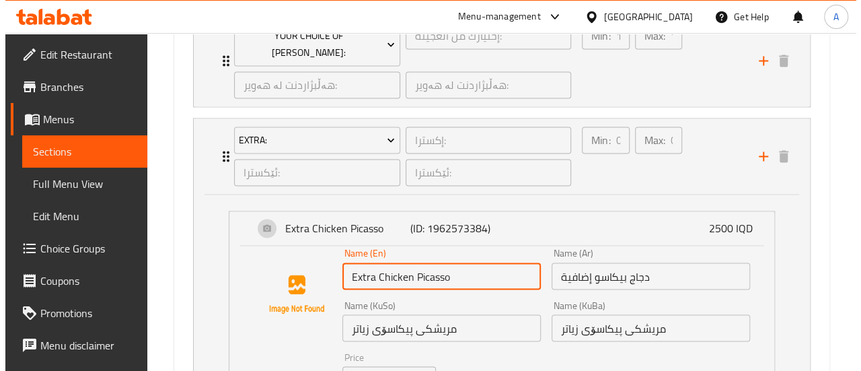
scroll to position [995, 0]
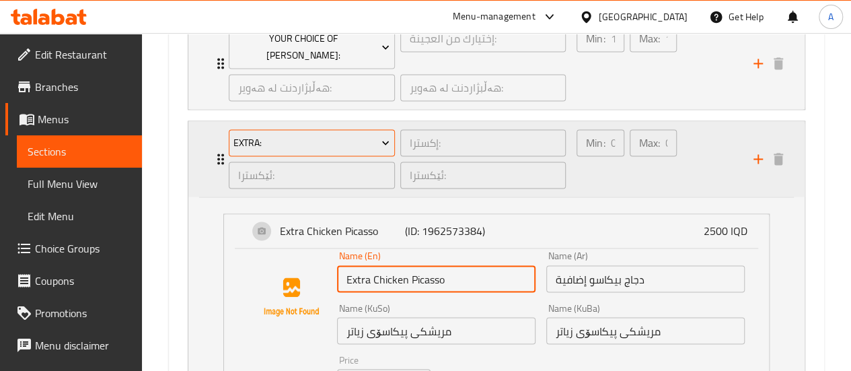
click at [316, 135] on span "Extra:" at bounding box center [311, 143] width 156 height 17
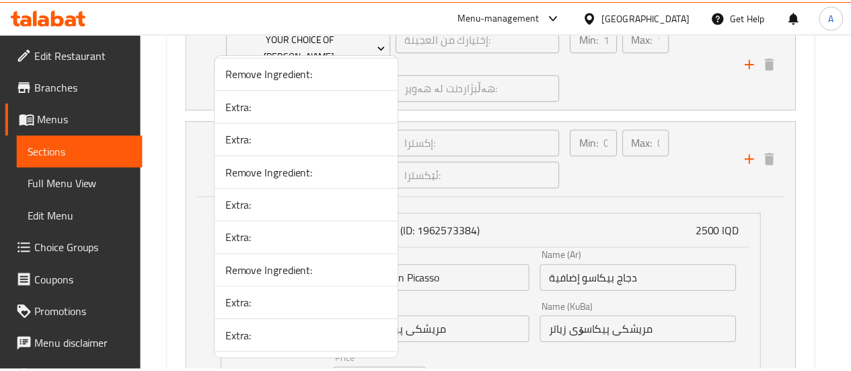
scroll to position [4784, 0]
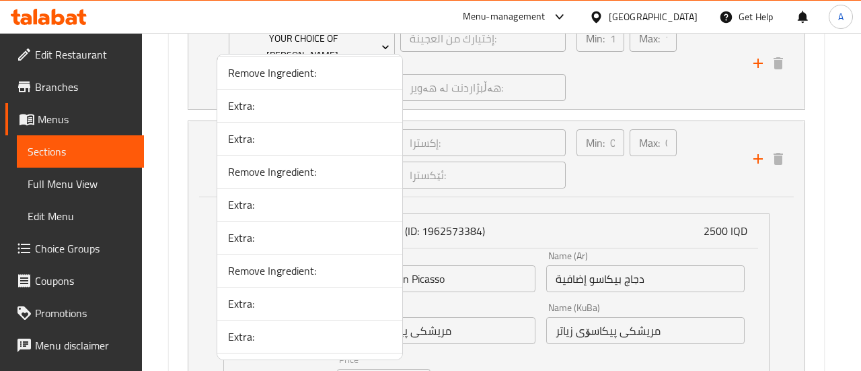
click at [851, 219] on div at bounding box center [430, 185] width 861 height 371
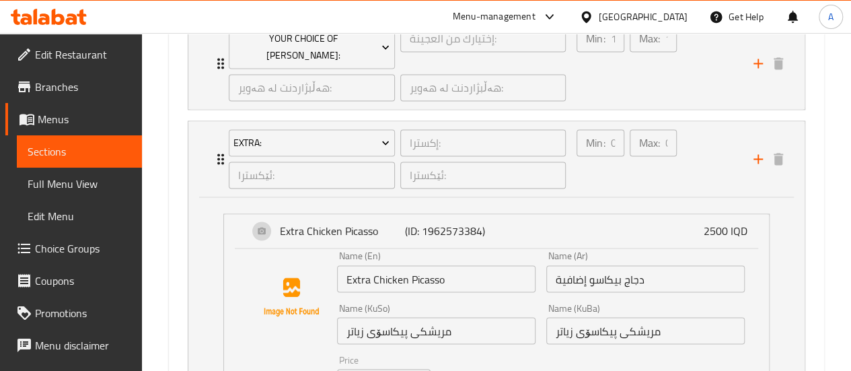
click at [845, 303] on div "Home / Restaurants management / Menus / Sections / item / update Special Sandwi…" at bounding box center [496, 158] width 709 height 2241
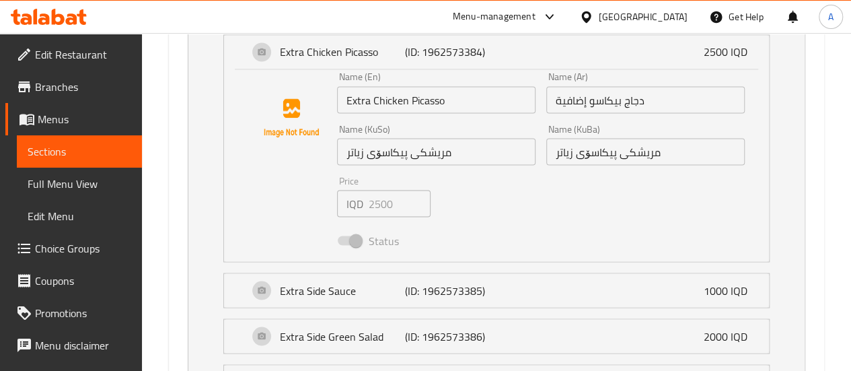
scroll to position [1133, 0]
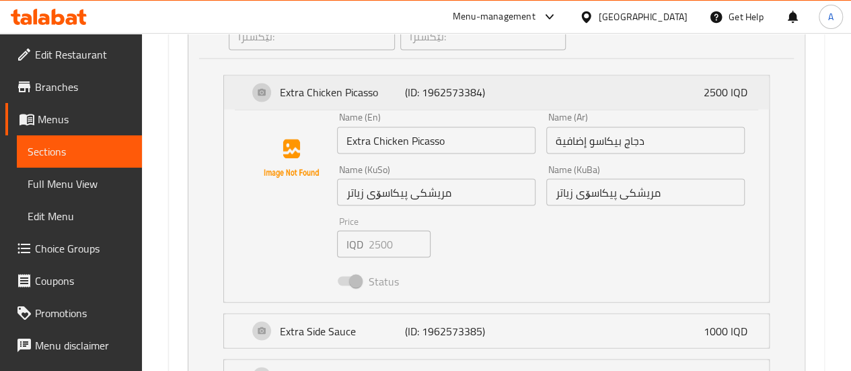
click at [339, 84] on p "Extra Chicken Picasso" at bounding box center [342, 92] width 125 height 16
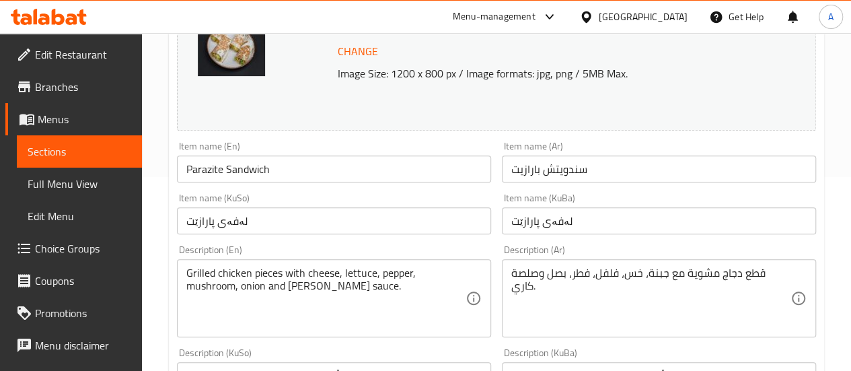
scroll to position [0, 0]
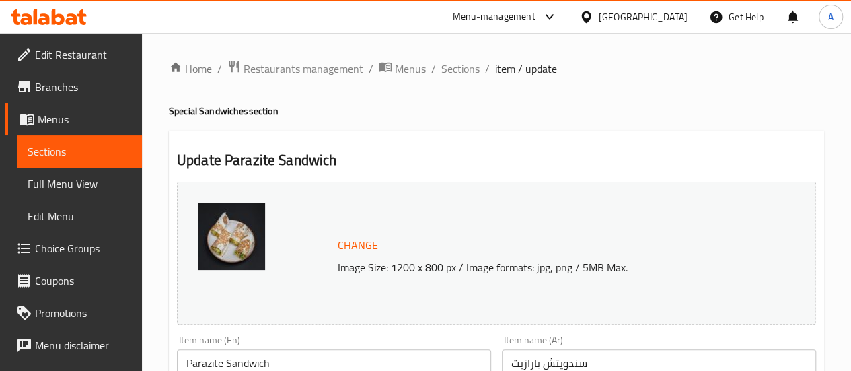
click at [246, 155] on h2 "Update Parazite Sandwich" at bounding box center [496, 160] width 639 height 20
click at [171, 106] on h4 "Special Sandwiches section" at bounding box center [496, 110] width 655 height 13
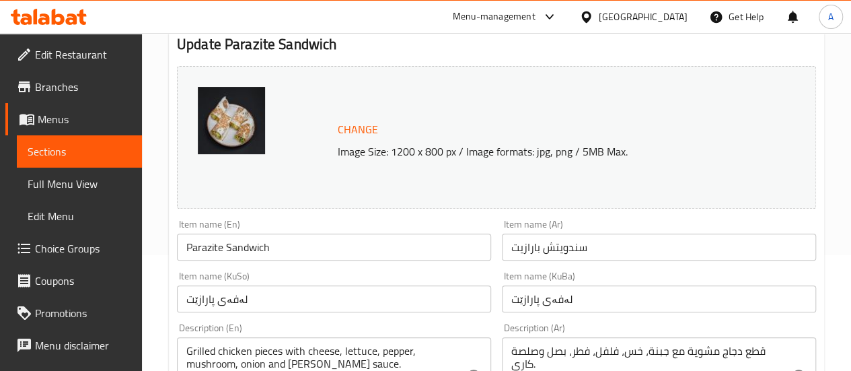
scroll to position [118, 0]
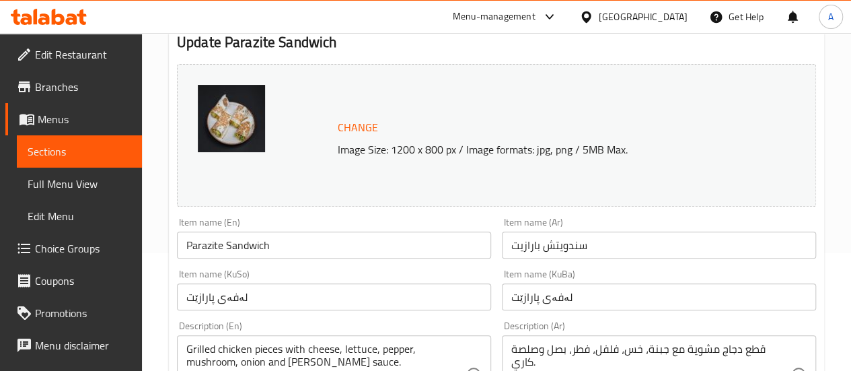
click at [240, 238] on input "Parazite Sandwich" at bounding box center [334, 244] width 314 height 27
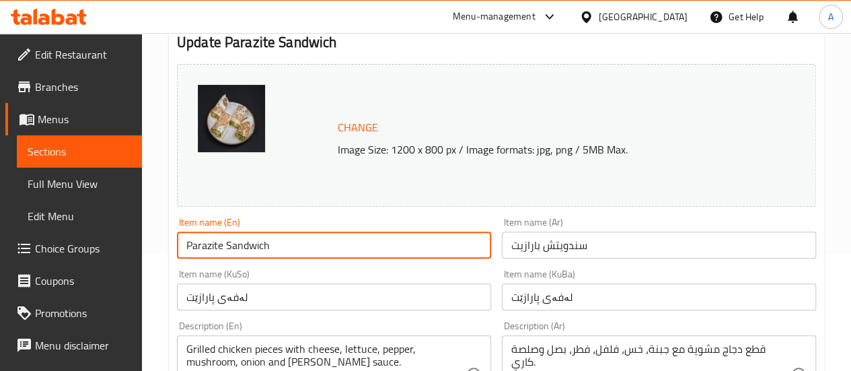
click at [240, 238] on input "Parazite Sandwich" at bounding box center [334, 244] width 314 height 27
